Goal: Find specific page/section: Find specific page/section

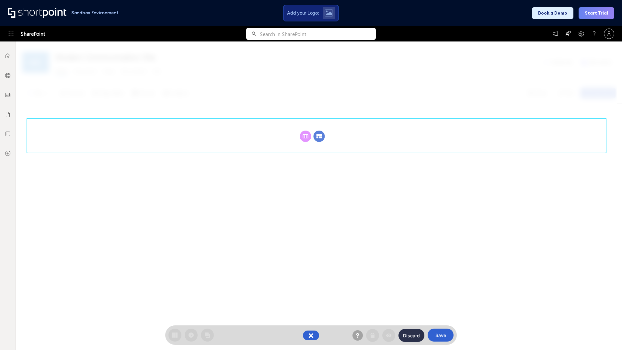
click at [319, 136] on circle at bounding box center [319, 136] width 11 height 11
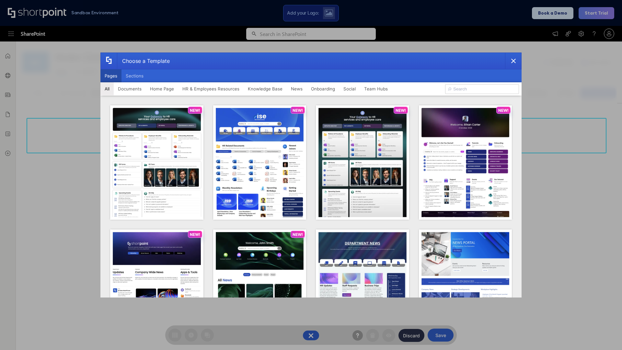
click at [111, 76] on button "Pages" at bounding box center [110, 75] width 21 height 13
type input "HR 9"
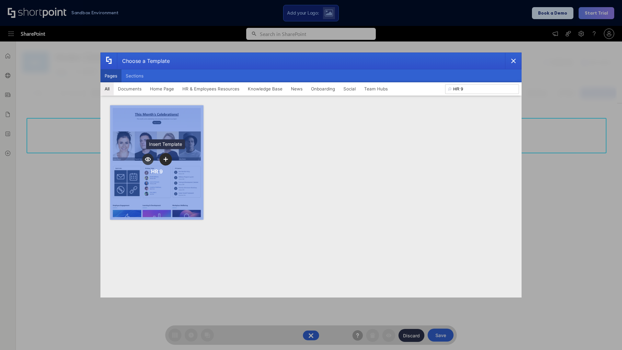
click at [166, 159] on icon "template selector" at bounding box center [165, 159] width 5 height 5
